Goal: Task Accomplishment & Management: Use online tool/utility

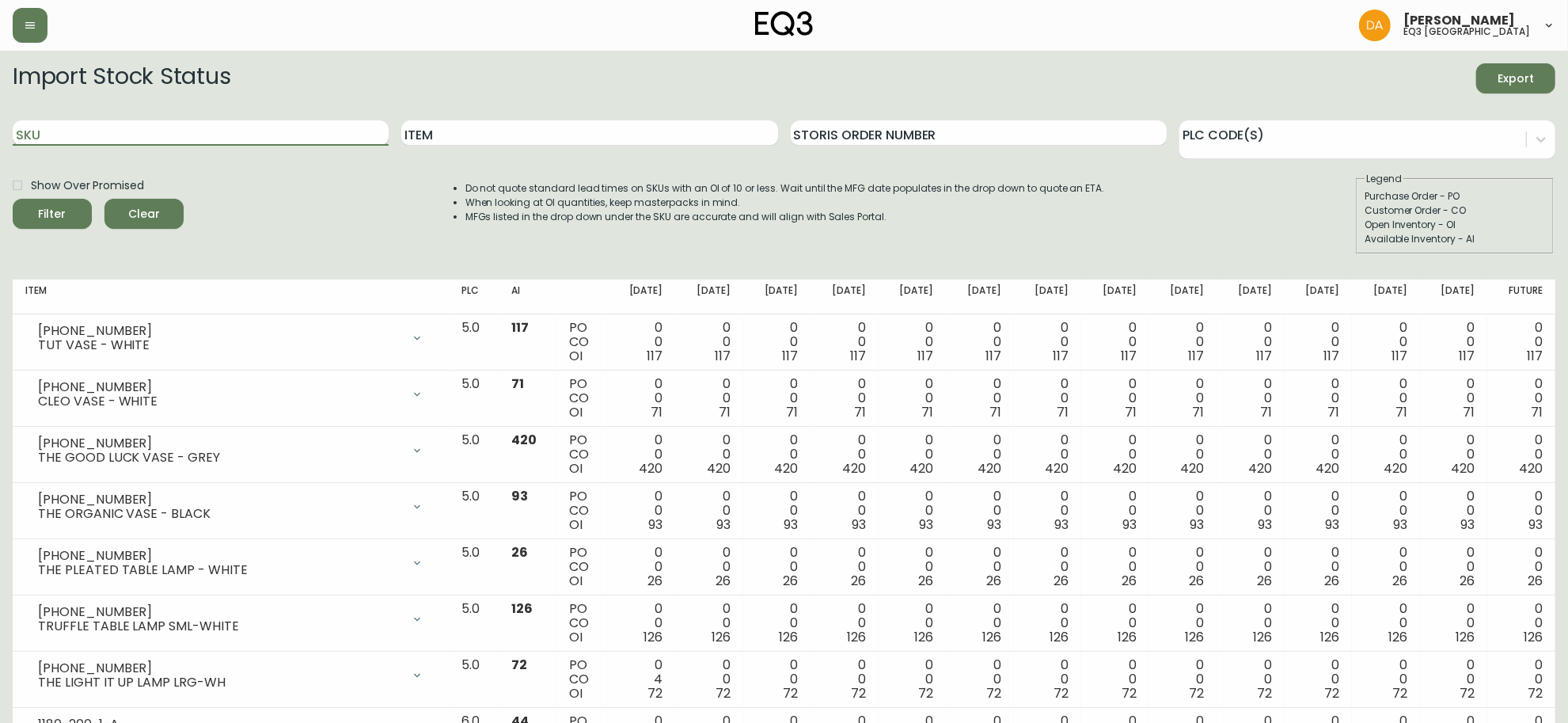
click at [121, 140] on input "SKU" at bounding box center [201, 133] width 376 height 25
paste input "[PHONE_NUMBER]"
click at [13, 199] on button "Filter" at bounding box center [52, 214] width 79 height 30
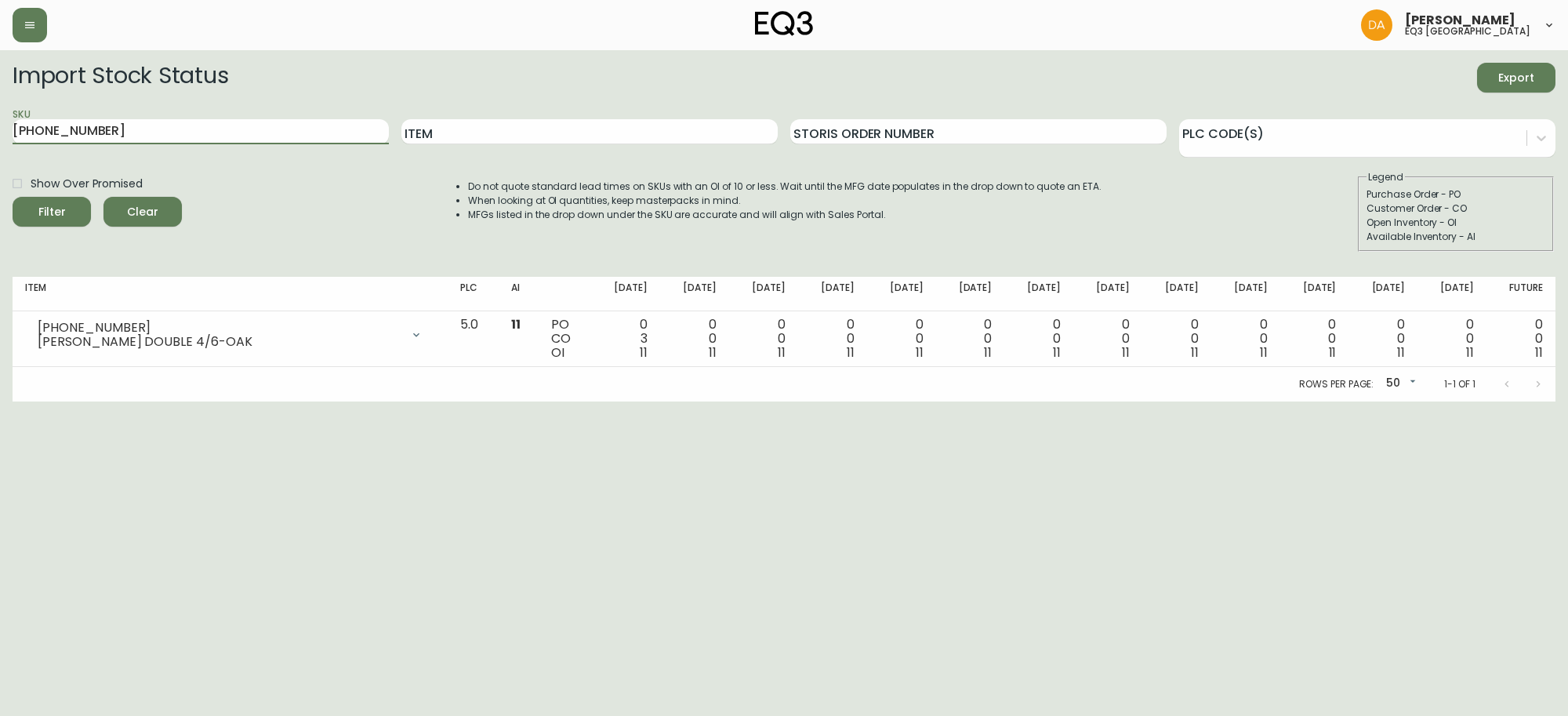
drag, startPoint x: 323, startPoint y: 133, endPoint x: 0, endPoint y: 157, distance: 323.9
click at [0, 157] on main "Import Stock Status Export SKU [PHONE_NUMBER] Item Storis Order Number PLC Code…" at bounding box center [784, 226] width 1568 height 351
paste input "2"
click at [13, 197] on button "Filter" at bounding box center [51, 212] width 79 height 30
drag, startPoint x: 219, startPoint y: 122, endPoint x: 0, endPoint y: 127, distance: 219.1
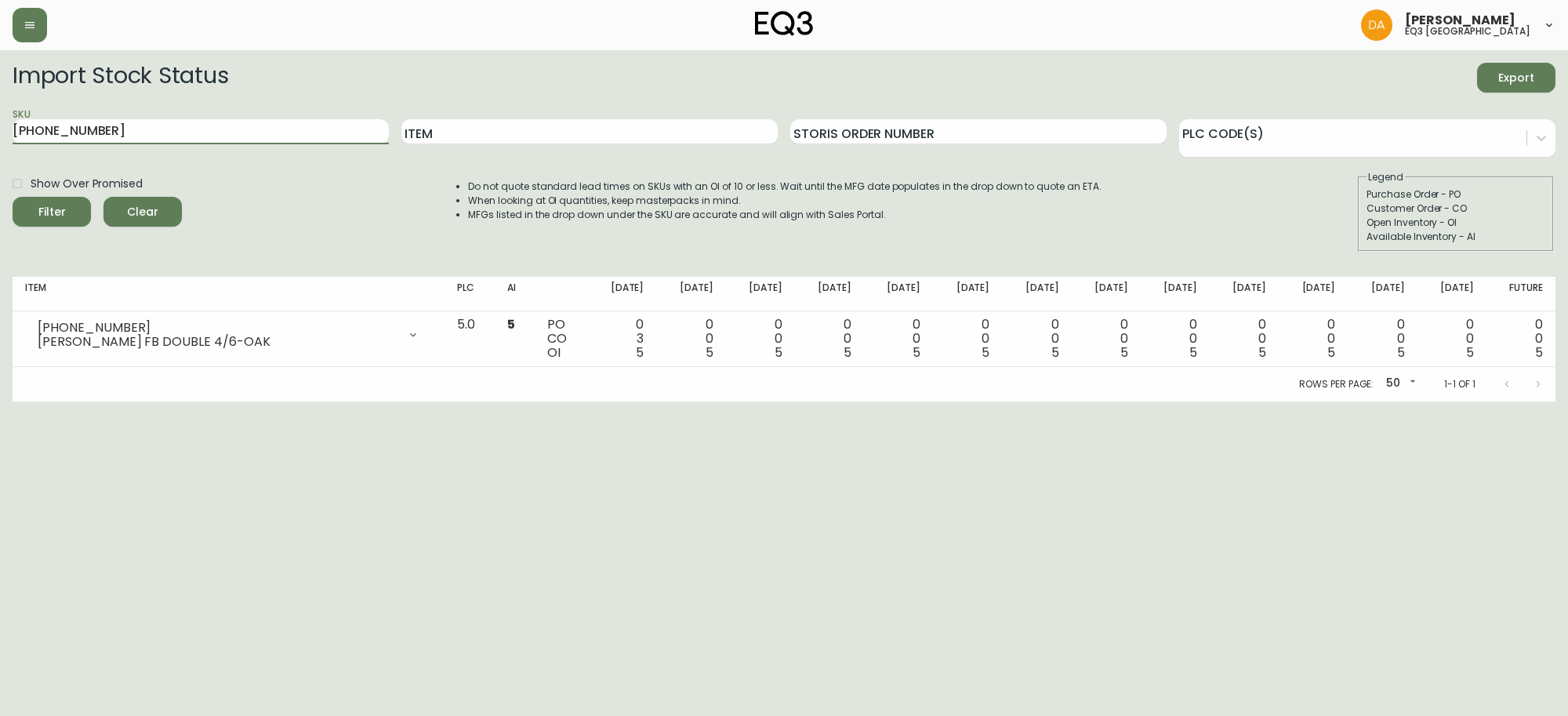
click at [0, 127] on main "Import Stock Status Export SKU [PHONE_NUMBER] Item Storis Order Number PLC Code…" at bounding box center [784, 226] width 1568 height 351
paste input "03"
click at [13, 197] on button "Filter" at bounding box center [51, 212] width 79 height 30
drag, startPoint x: 178, startPoint y: 133, endPoint x: 0, endPoint y: 134, distance: 178.0
click at [0, 134] on main "Import Stock Status Export SKU [PHONE_NUMBER] Item Storis Order Number PLC Code…" at bounding box center [784, 226] width 1568 height 351
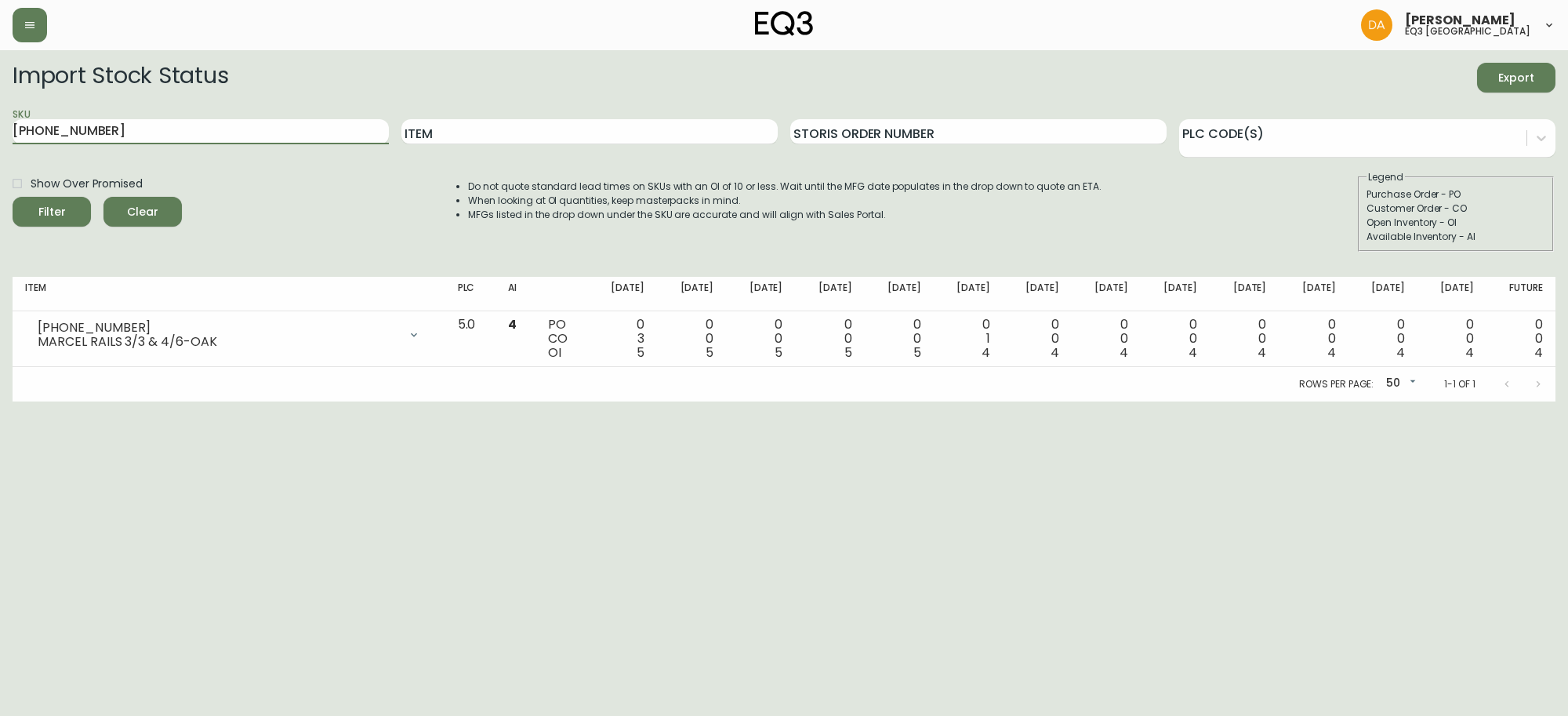
paste input "[PHONE_NUMBER]"
type input "[PHONE_NUMBER]"
click at [13, 197] on button "Filter" at bounding box center [51, 212] width 79 height 30
